Goal: Information Seeking & Learning: Learn about a topic

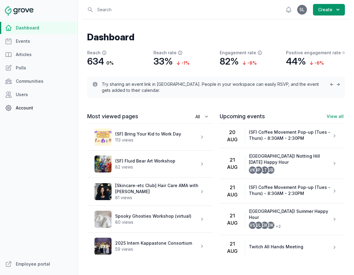
click at [26, 105] on link "Account" at bounding box center [38, 108] width 77 height 12
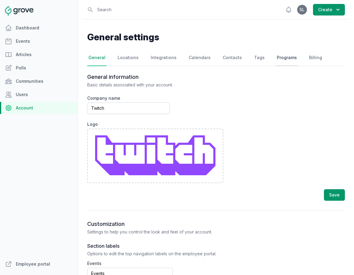
click at [279, 57] on link "Programs" at bounding box center [286, 58] width 22 height 16
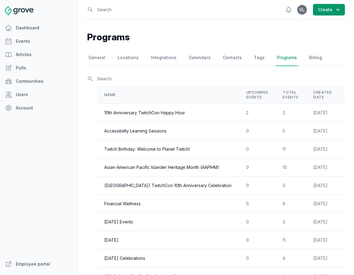
scroll to position [0, 39]
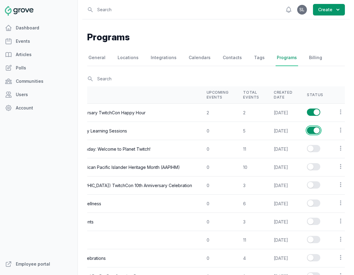
click at [308, 130] on button "Enable series" at bounding box center [313, 130] width 13 height 7
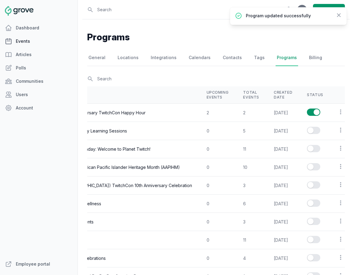
click at [32, 40] on link "Events" at bounding box center [38, 41] width 77 height 12
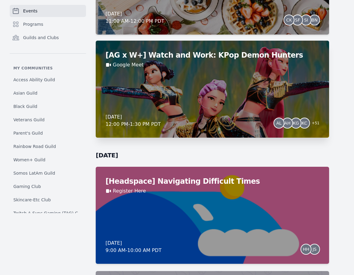
scroll to position [1283, 0]
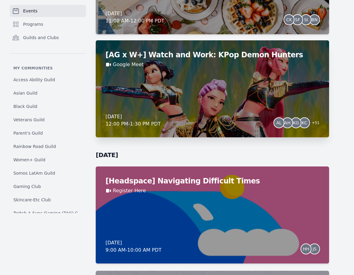
click at [219, 108] on div "[AG x W+] Watch and Work: KPop Demon Hunters Google Meet Friday, August 29, 202…" at bounding box center [212, 88] width 233 height 97
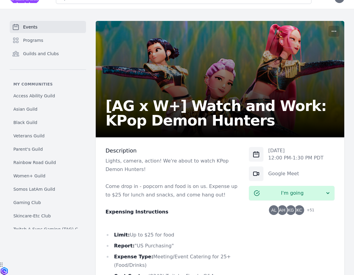
scroll to position [13, 0]
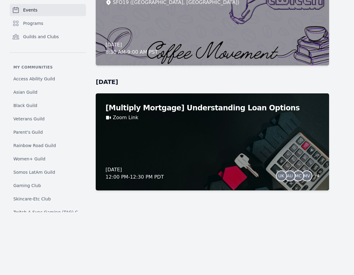
scroll to position [5439, 0]
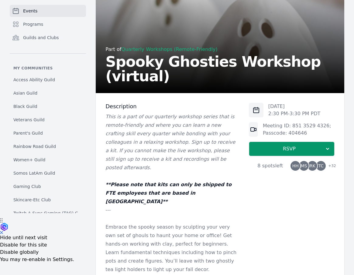
scroll to position [60, 0]
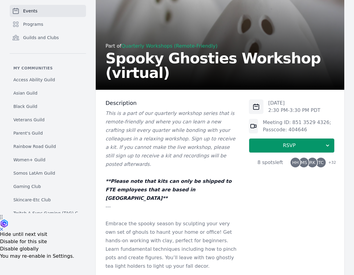
click at [296, 163] on span "HH" at bounding box center [295, 163] width 6 height 4
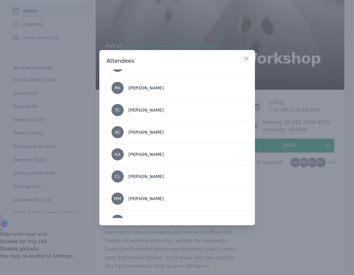
scroll to position [0, 0]
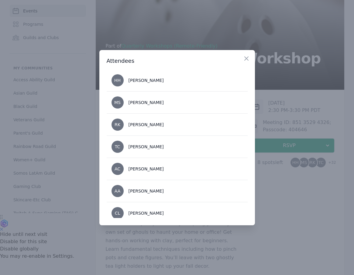
click at [286, 186] on div at bounding box center [177, 137] width 354 height 275
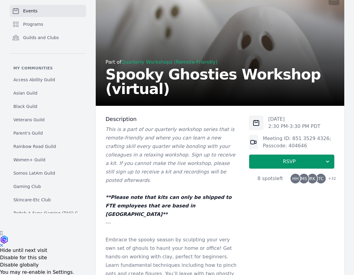
scroll to position [53, 0]
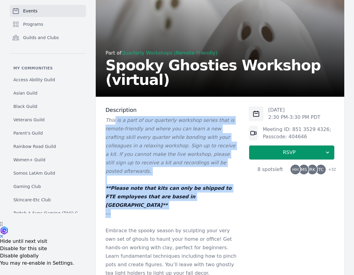
drag, startPoint x: 114, startPoint y: 123, endPoint x: 114, endPoint y: 205, distance: 82.0
click at [114, 201] on div "This is a part of our quarterly workshop series that is remote-friendly and whe…" at bounding box center [171, 218] width 133 height 204
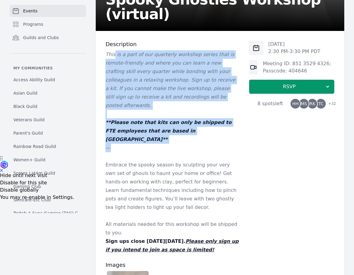
scroll to position [128, 0]
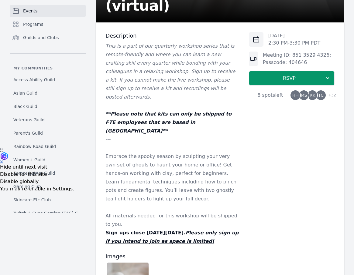
click at [153, 182] on p "Embrace the spooky season by sculpting your very own set of ghouls to haunt you…" at bounding box center [171, 177] width 133 height 51
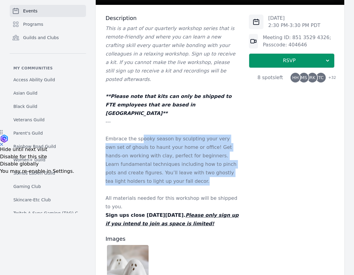
drag, startPoint x: 141, startPoint y: 123, endPoint x: 136, endPoint y: 167, distance: 44.3
click at [136, 167] on p "Embrace the spooky season by sculpting your very own set of ghouls to haunt you…" at bounding box center [171, 160] width 133 height 51
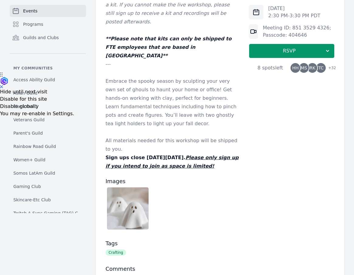
scroll to position [205, 0]
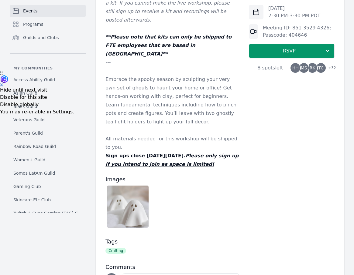
click at [130, 189] on img at bounding box center [127, 207] width 41 height 42
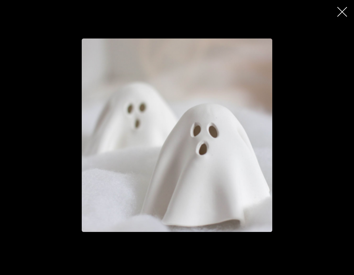
click at [340, 15] on icon "button" at bounding box center [342, 12] width 10 height 10
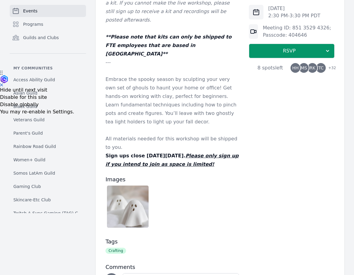
scroll to position [0, 0]
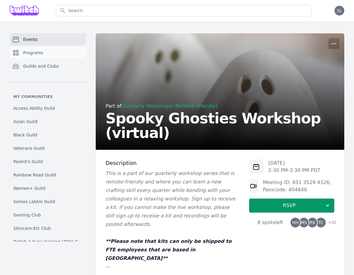
click at [57, 54] on link "Programs" at bounding box center [48, 53] width 76 height 12
